Goal: Transaction & Acquisition: Obtain resource

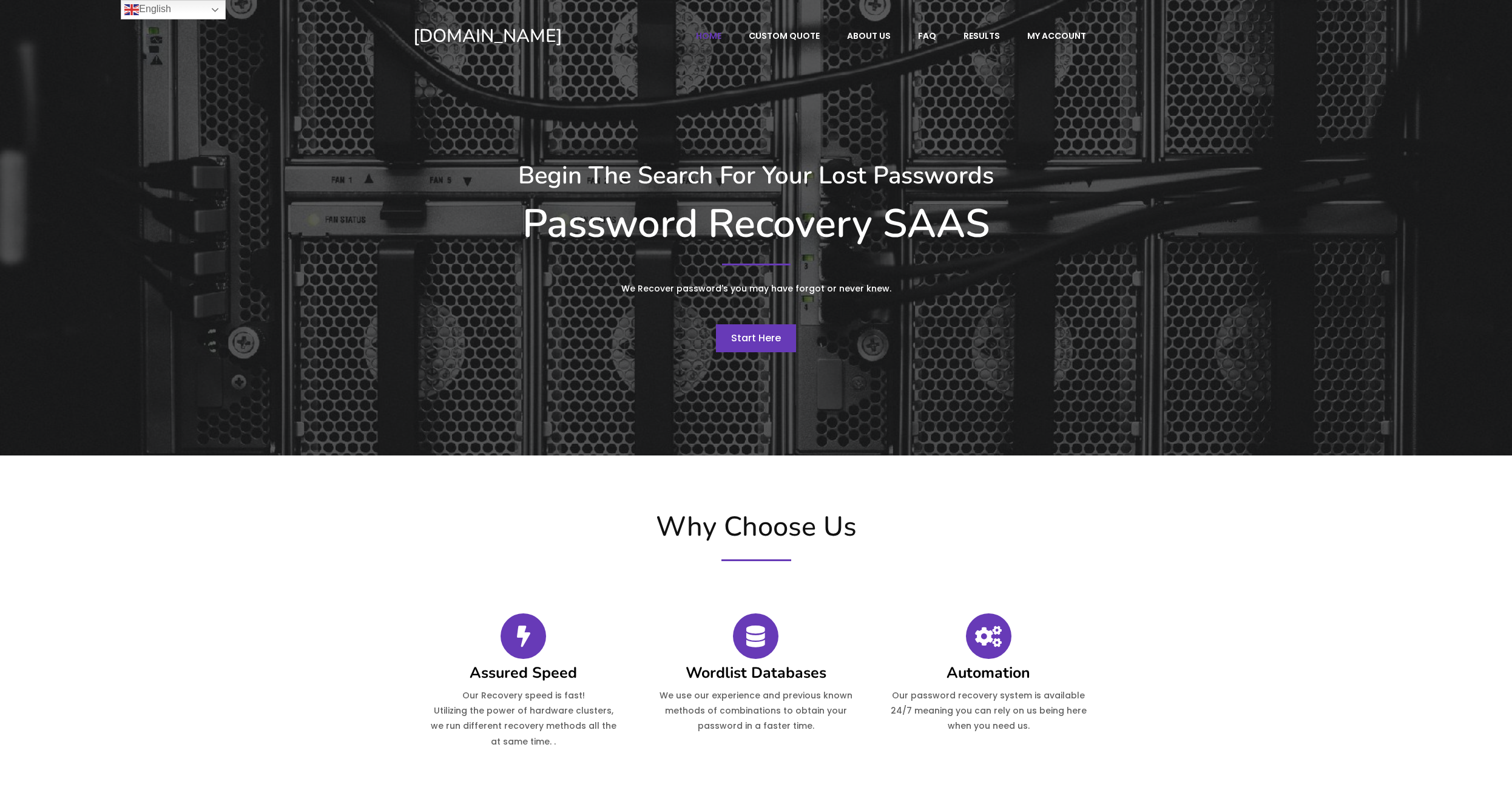
click at [755, 349] on link "Start Here" at bounding box center [756, 338] width 80 height 28
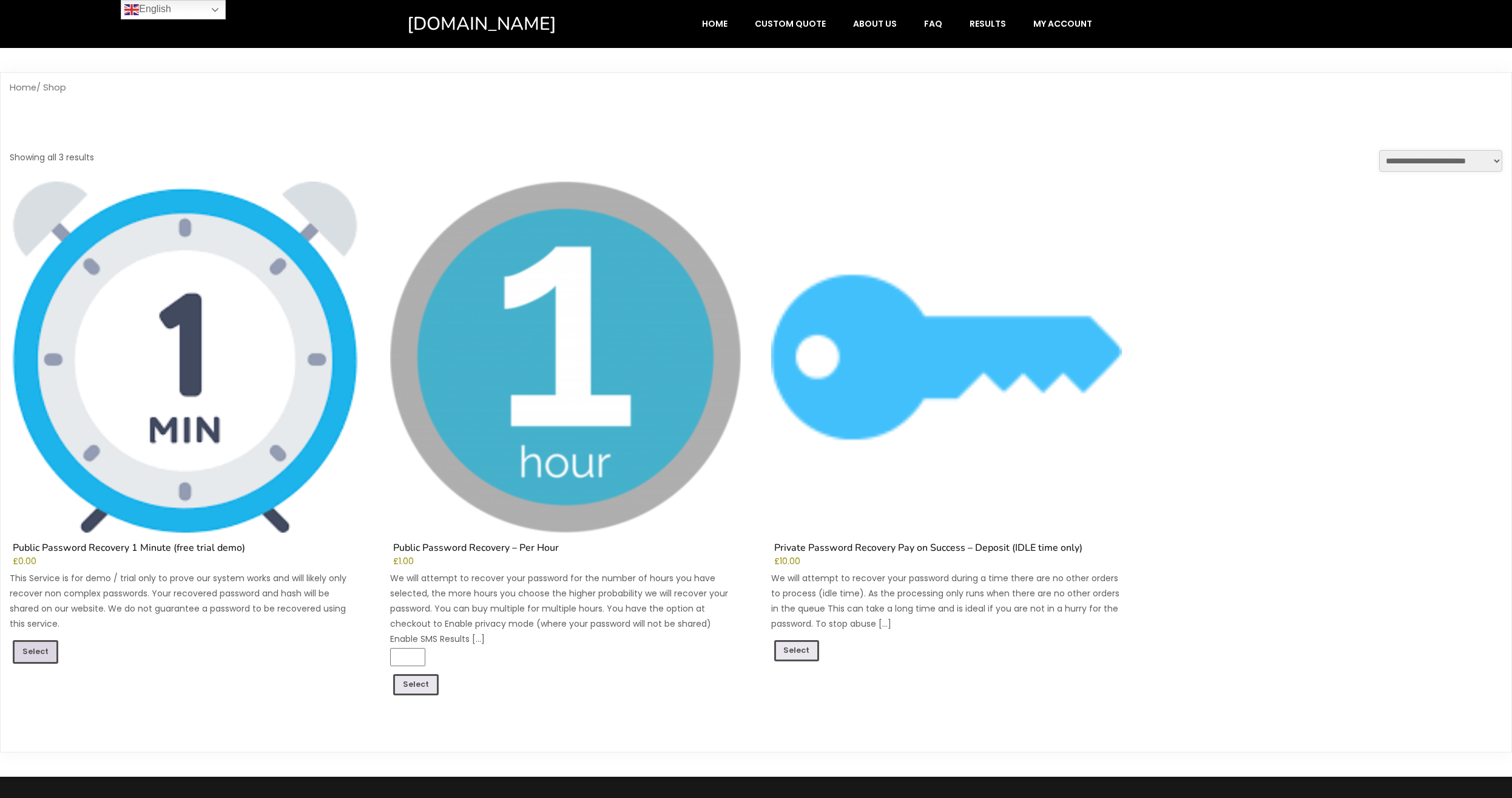
click at [37, 649] on link "Select" at bounding box center [35, 652] width 46 height 23
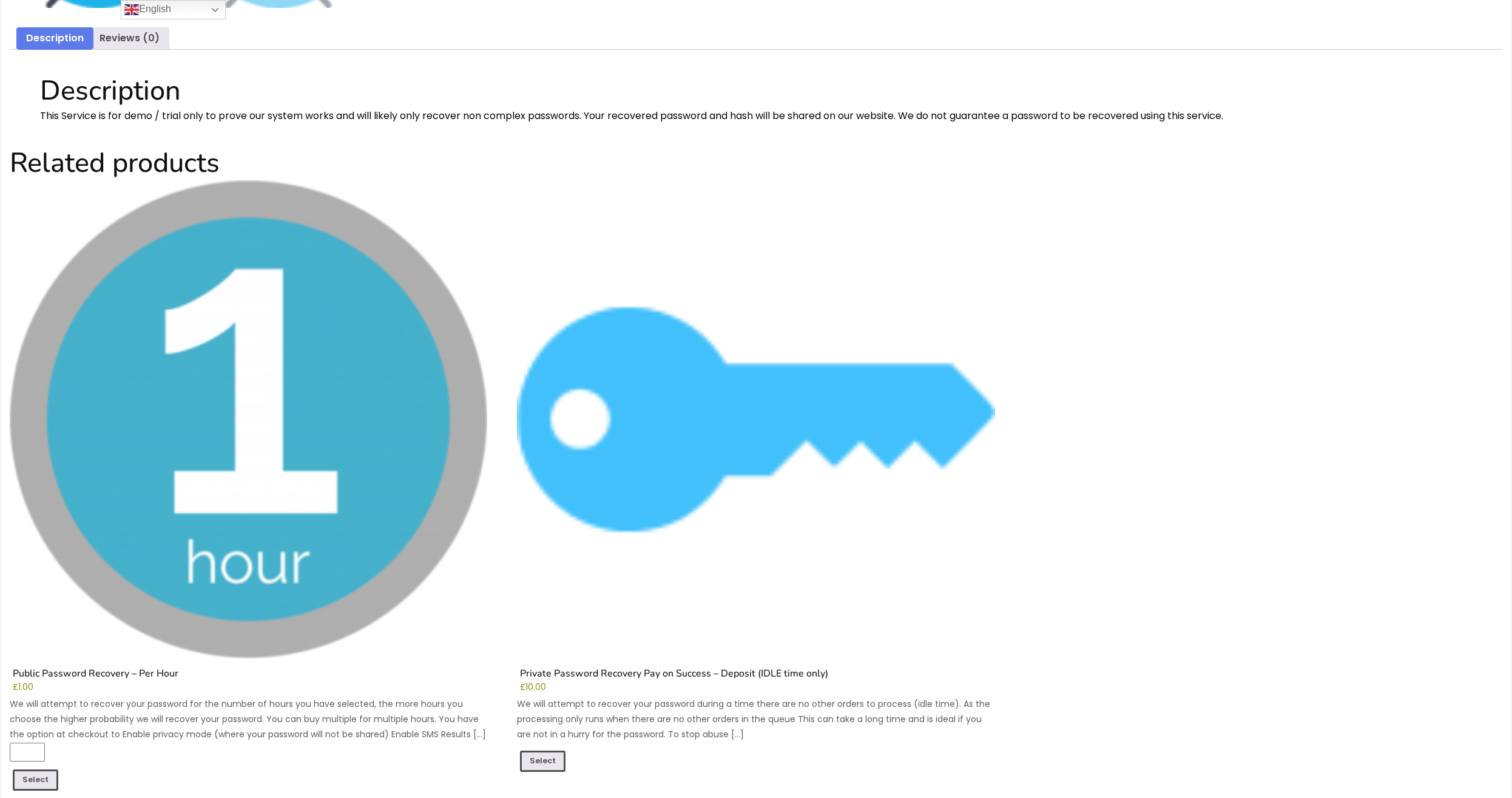
scroll to position [1273, 0]
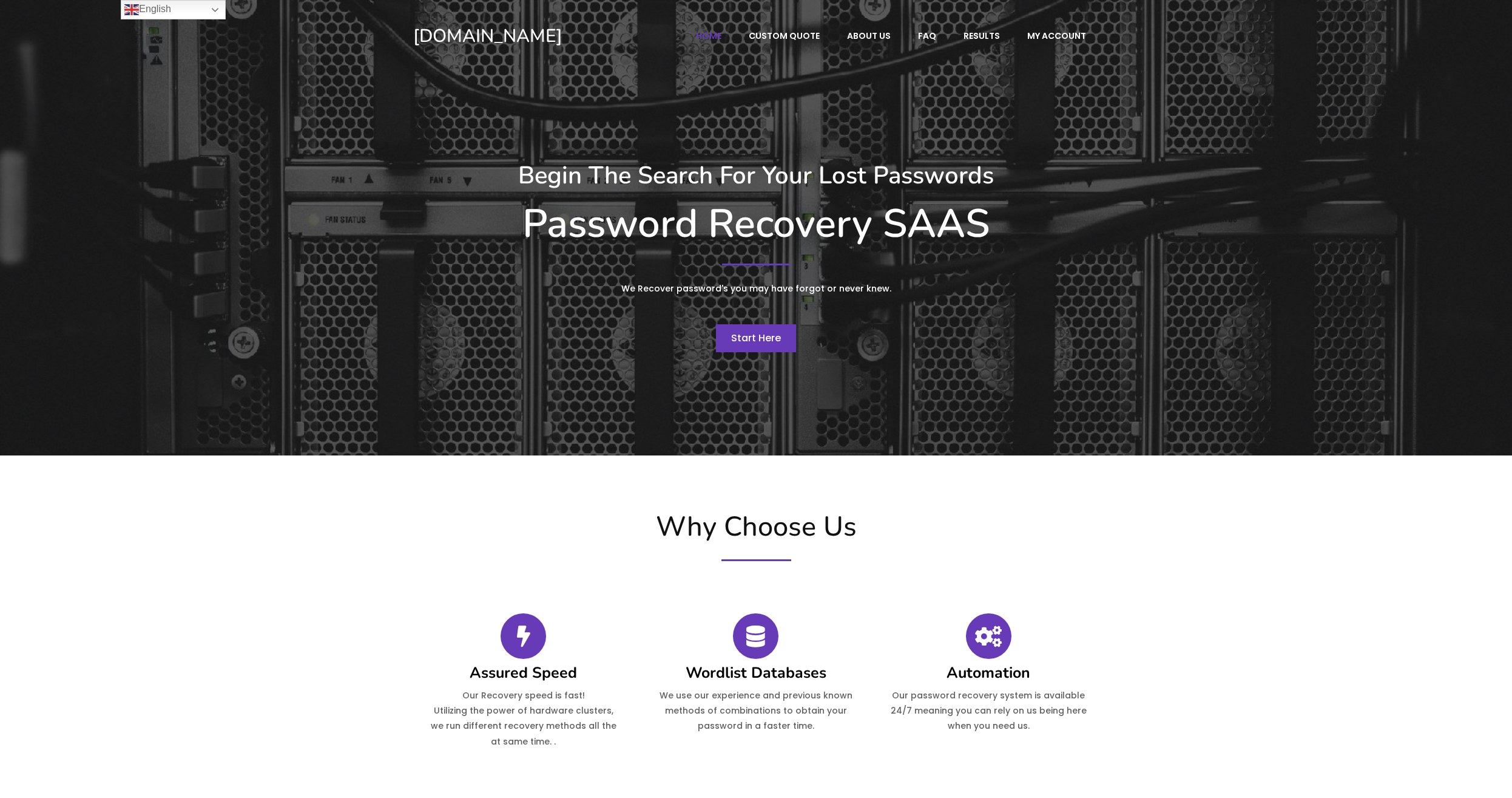
click at [771, 337] on span "Start Here" at bounding box center [756, 337] width 50 height 14
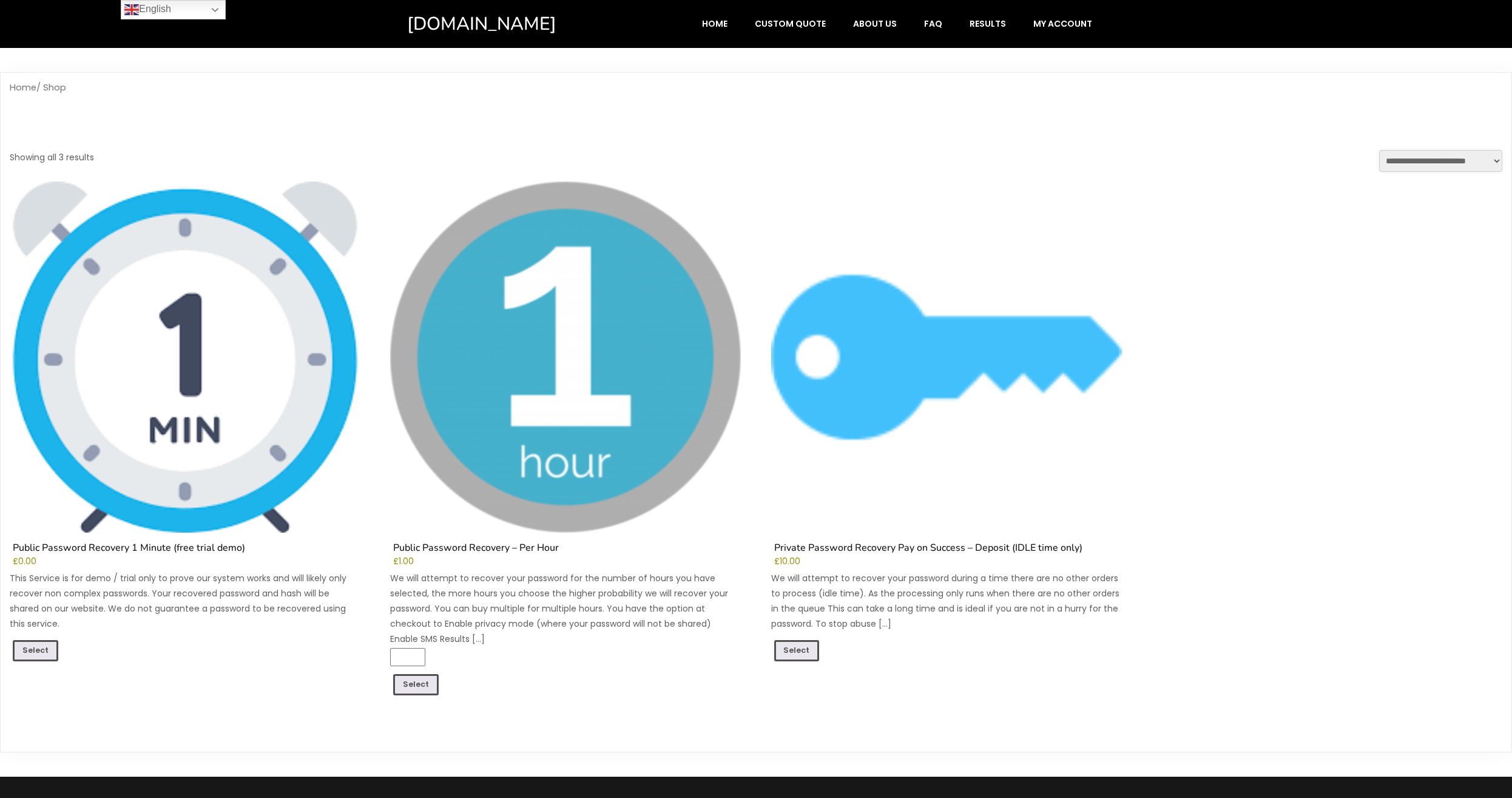
drag, startPoint x: 53, startPoint y: 648, endPoint x: 179, endPoint y: 514, distance: 183.9
click at [52, 649] on link "Select" at bounding box center [35, 651] width 46 height 22
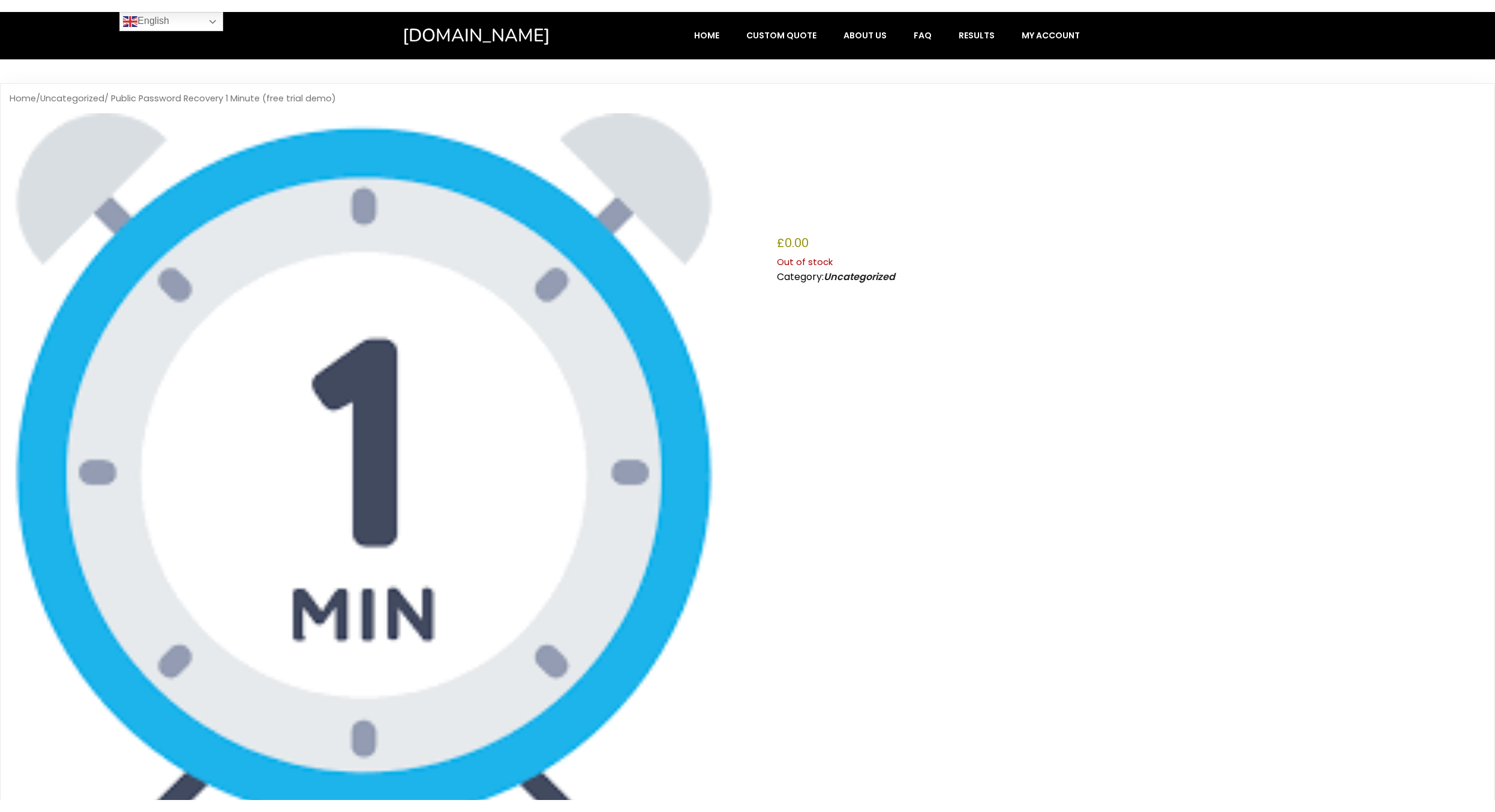
scroll to position [367, 0]
